Goal: Navigation & Orientation: Find specific page/section

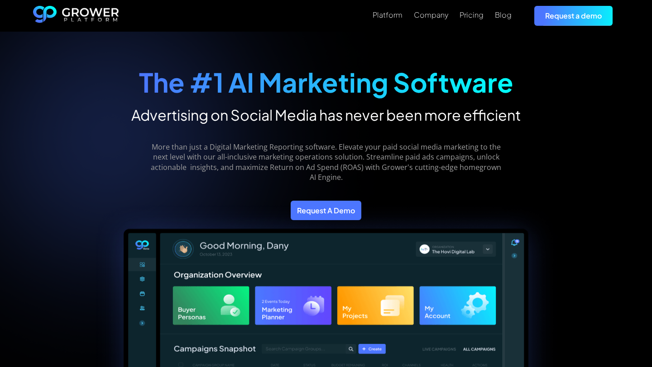
click at [376, 28] on div "Platform Company Pricing Blog Request a demo" at bounding box center [326, 16] width 586 height 32
click at [388, 18] on div "Platform" at bounding box center [387, 14] width 30 height 9
